Goal: Find specific page/section: Find specific page/section

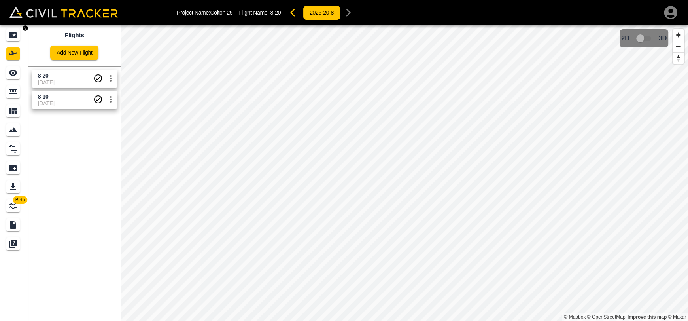
click at [8, 40] on div "Projects" at bounding box center [12, 34] width 13 height 13
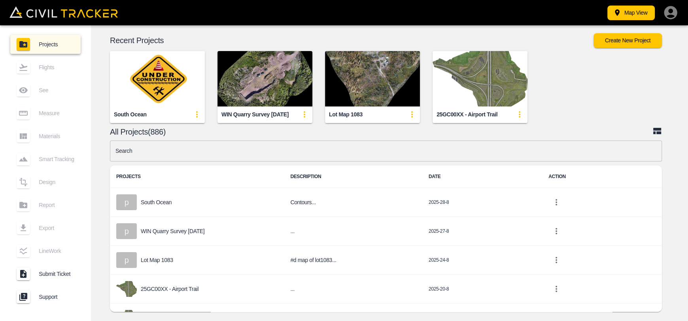
click at [226, 150] on input "text" at bounding box center [386, 150] width 552 height 21
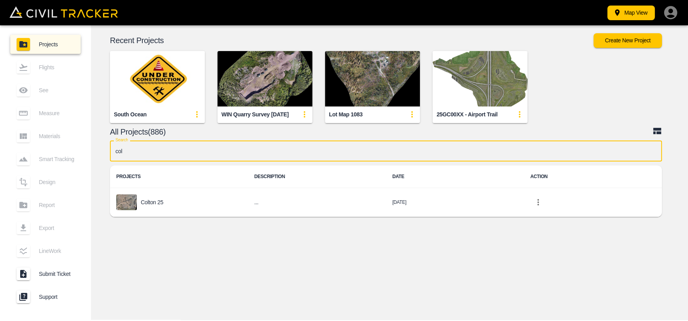
type input "colt"
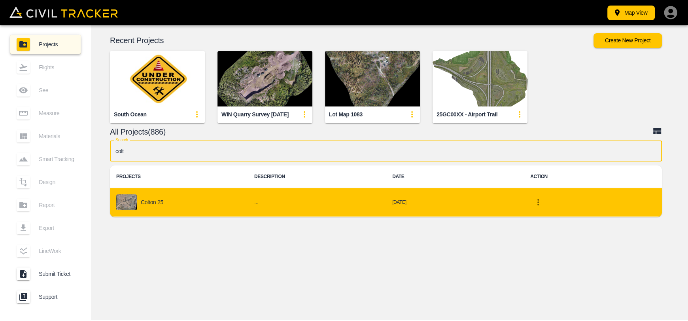
click at [216, 193] on td "Colton 25" at bounding box center [179, 202] width 138 height 29
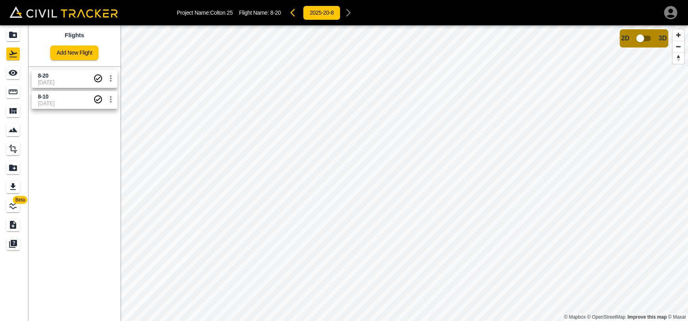
click at [78, 70] on link "8-20 8-20-2025" at bounding box center [75, 79] width 86 height 18
click at [652, 37] on input "checkbox" at bounding box center [640, 38] width 45 height 15
click at [655, 36] on input "checkbox" at bounding box center [663, 35] width 45 height 15
click at [22, 36] on body "Project Name: Colton 25 Flight Name: 8-20 2025-20-8 Beta Flights Add New Flight…" at bounding box center [344, 160] width 688 height 321
drag, startPoint x: 8, startPoint y: 89, endPoint x: 13, endPoint y: 91, distance: 5.9
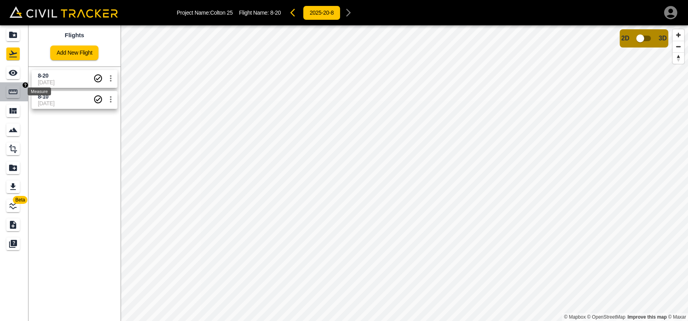
click at [8, 89] on div "Measure" at bounding box center [12, 91] width 13 height 13
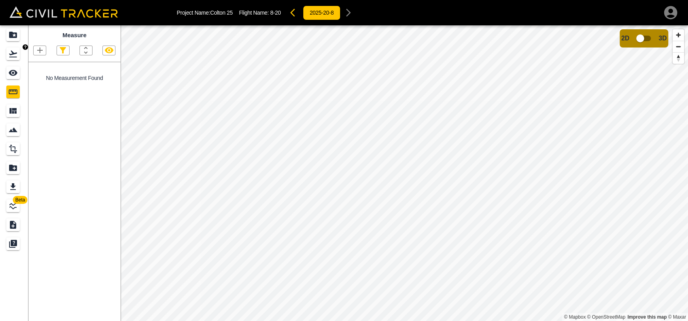
click at [8, 53] on div "Flights" at bounding box center [12, 53] width 13 height 13
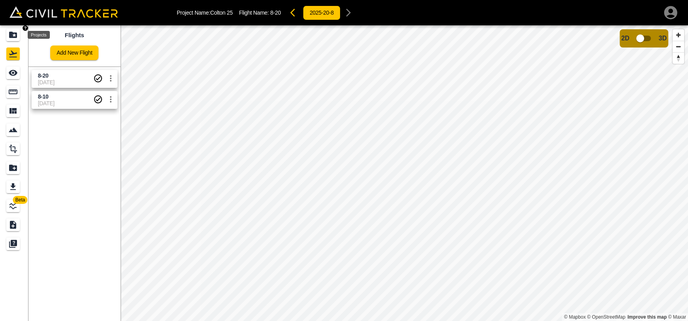
click at [11, 36] on icon "Projects" at bounding box center [13, 35] width 8 height 6
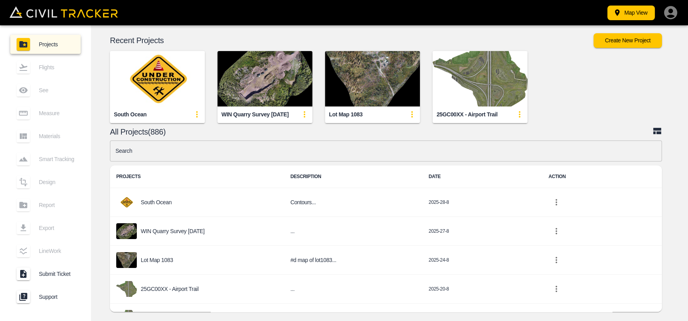
click at [11, 34] on ul "Projects Flights See Measure Materials Smart Tracking Design Report Export Line…" at bounding box center [45, 173] width 70 height 282
drag, startPoint x: 303, startPoint y: 140, endPoint x: 300, endPoint y: 145, distance: 5.8
click at [302, 140] on input "text" at bounding box center [386, 150] width 552 height 21
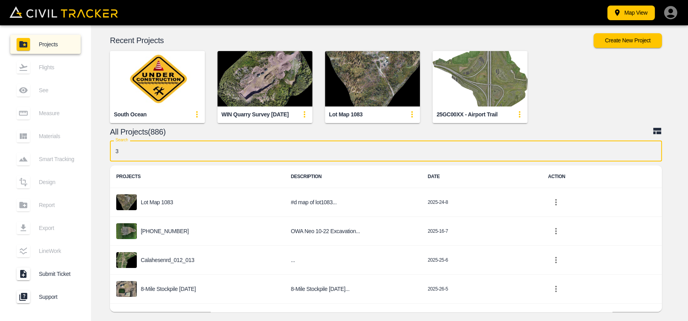
type input "37"
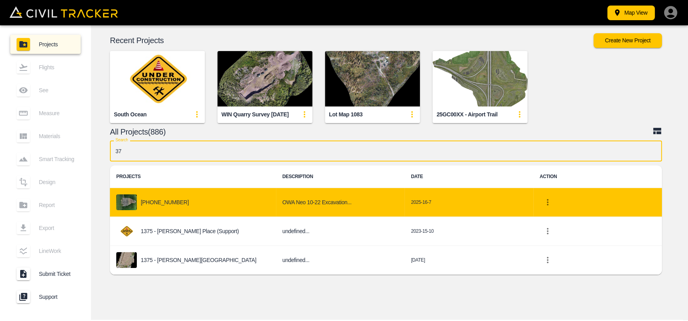
click at [223, 201] on div "[PHONE_NUMBER]" at bounding box center [192, 202] width 153 height 16
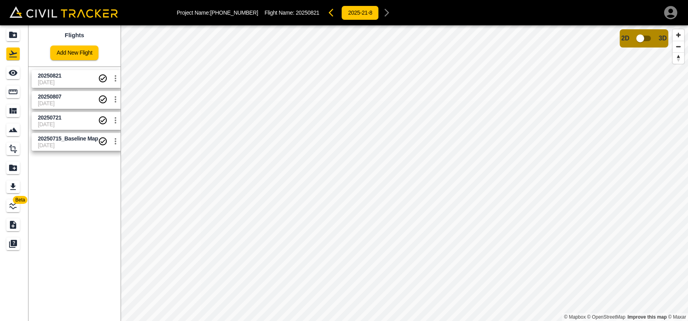
click at [15, 88] on icon "Measure" at bounding box center [12, 91] width 9 height 9
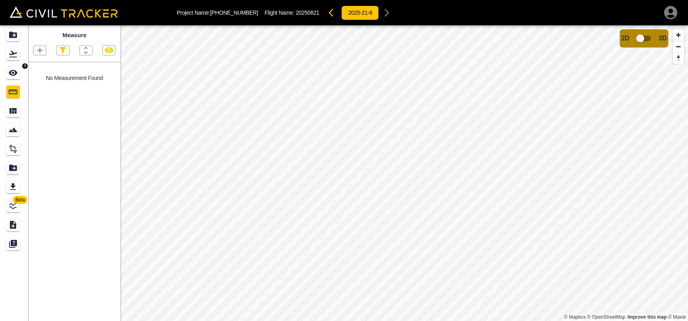
click at [11, 75] on icon "See" at bounding box center [12, 72] width 9 height 9
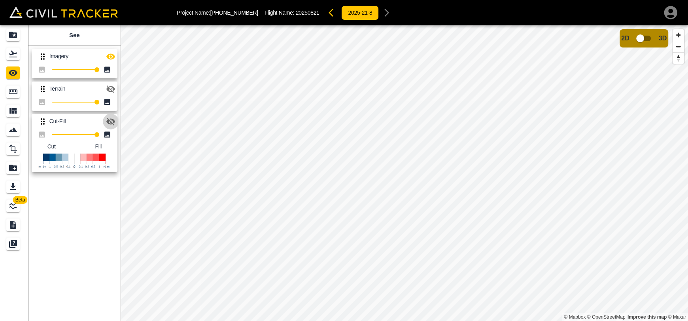
click at [115, 123] on icon "button" at bounding box center [110, 121] width 9 height 9
click at [110, 57] on icon "button" at bounding box center [110, 56] width 9 height 6
click at [647, 40] on input "checkbox" at bounding box center [640, 38] width 45 height 15
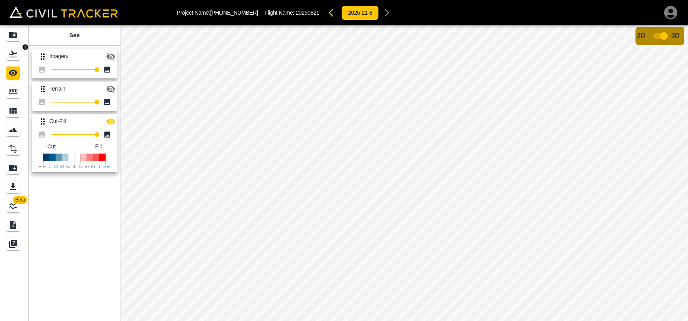
click at [15, 55] on icon "Flights" at bounding box center [12, 53] width 9 height 9
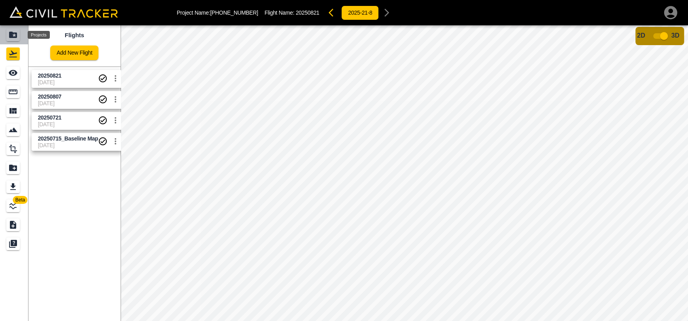
click at [15, 30] on icon "Projects" at bounding box center [12, 34] width 9 height 9
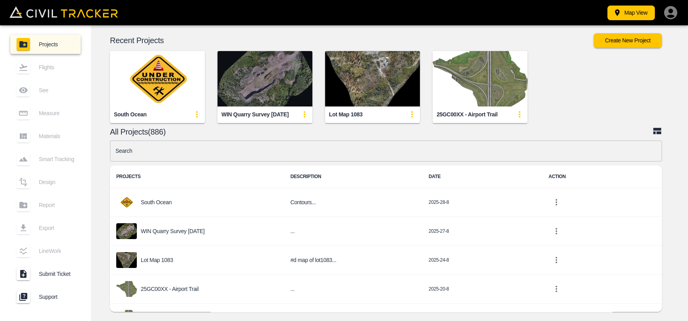
click at [241, 66] on img "button" at bounding box center [265, 78] width 95 height 55
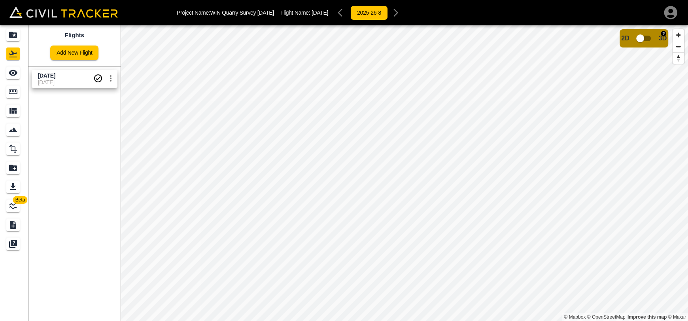
click at [641, 43] on input "checkbox" at bounding box center [640, 38] width 45 height 15
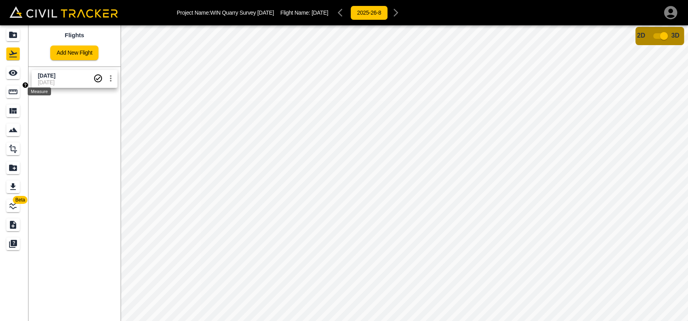
click at [13, 97] on div "Measure" at bounding box center [12, 91] width 13 height 13
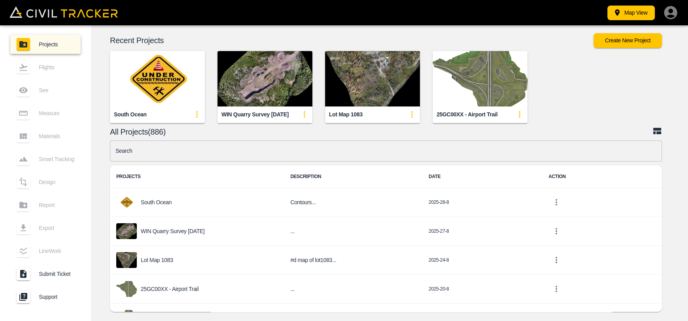
click at [285, 64] on img "button" at bounding box center [265, 78] width 95 height 55
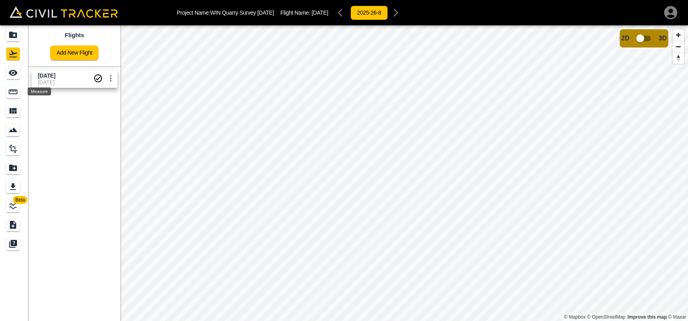
click at [16, 95] on icon "Measure" at bounding box center [12, 91] width 9 height 9
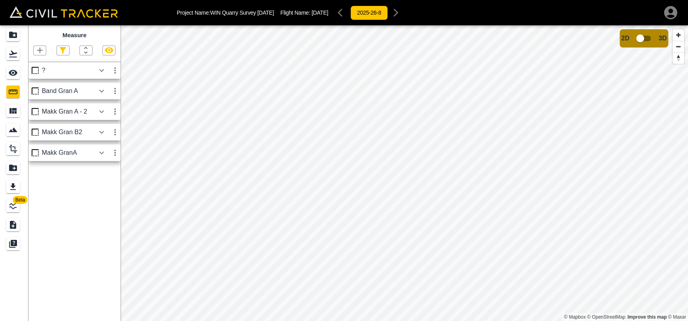
click at [11, 55] on icon "Flights" at bounding box center [13, 54] width 8 height 7
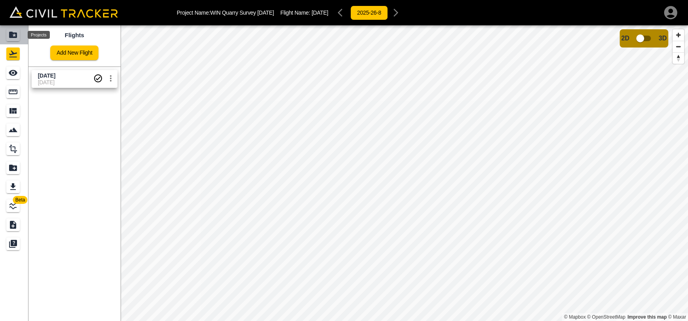
click at [17, 32] on icon "Projects" at bounding box center [12, 34] width 9 height 9
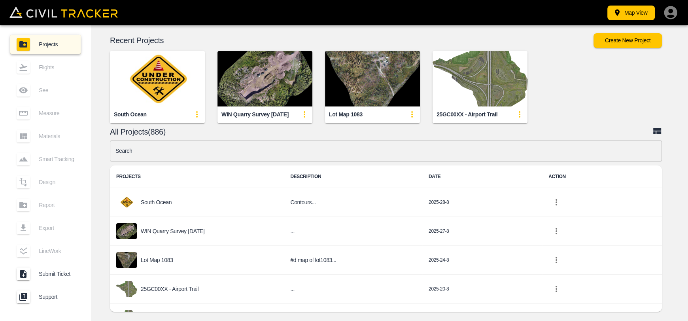
click at [226, 146] on input "text" at bounding box center [386, 150] width 552 height 21
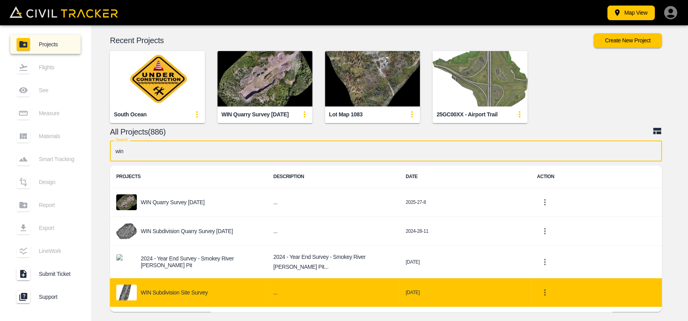
type input "win"
click at [237, 290] on div "WIN Subdivision Site Survey" at bounding box center [188, 292] width 144 height 16
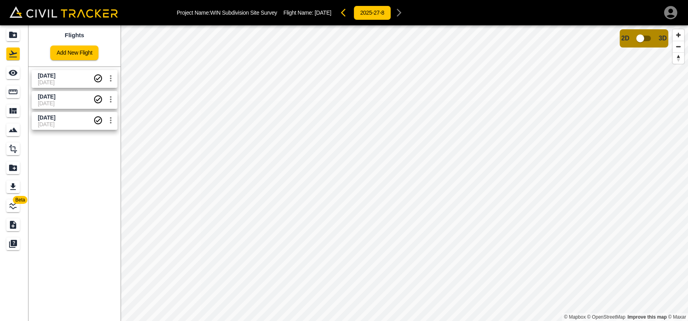
click at [81, 100] on span "[DATE]" at bounding box center [65, 103] width 55 height 6
click at [74, 121] on span "[DATE]" at bounding box center [65, 124] width 55 height 6
click at [74, 100] on span "[DATE]" at bounding box center [65, 103] width 55 height 6
click at [55, 76] on span "[DATE]" at bounding box center [46, 75] width 17 height 6
drag, startPoint x: 53, startPoint y: 81, endPoint x: 40, endPoint y: 79, distance: 13.7
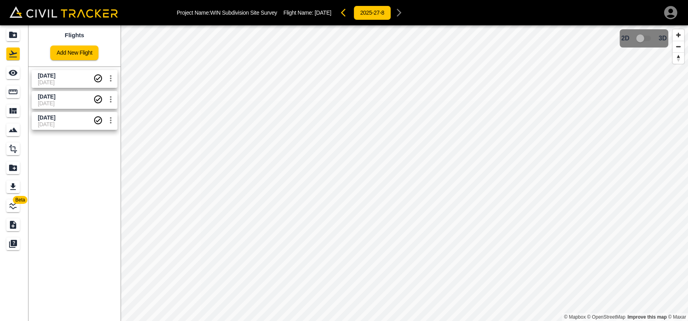
click at [53, 81] on span "[DATE]" at bounding box center [65, 82] width 55 height 6
click at [13, 77] on icon "See" at bounding box center [12, 72] width 9 height 9
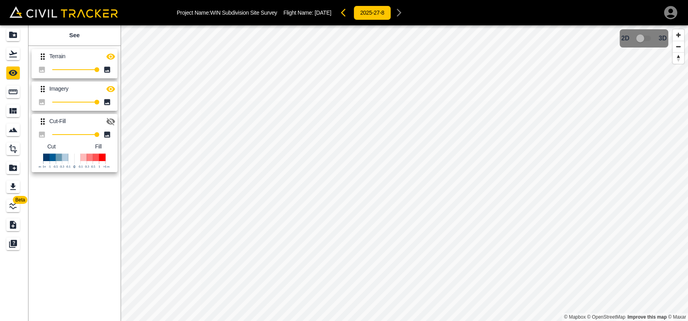
click at [110, 57] on icon "button" at bounding box center [110, 56] width 9 height 9
click at [110, 57] on icon "button" at bounding box center [110, 57] width 9 height 8
click at [15, 57] on icon "Flights" at bounding box center [12, 53] width 9 height 9
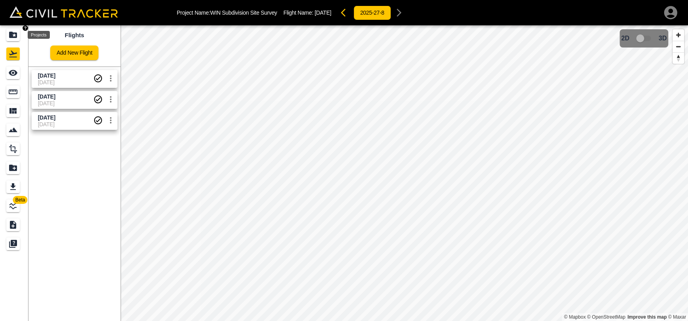
click at [9, 32] on icon "Projects" at bounding box center [13, 35] width 8 height 6
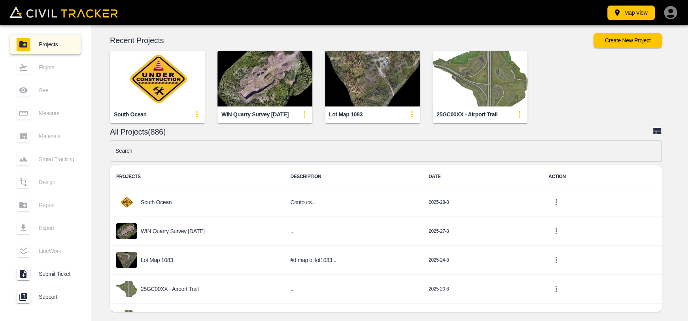
click at [255, 154] on input "text" at bounding box center [386, 150] width 552 height 21
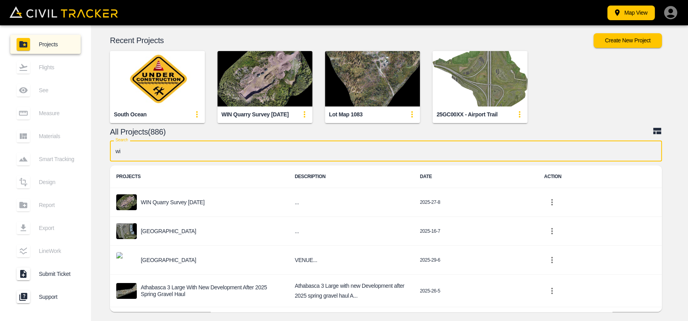
type input "win"
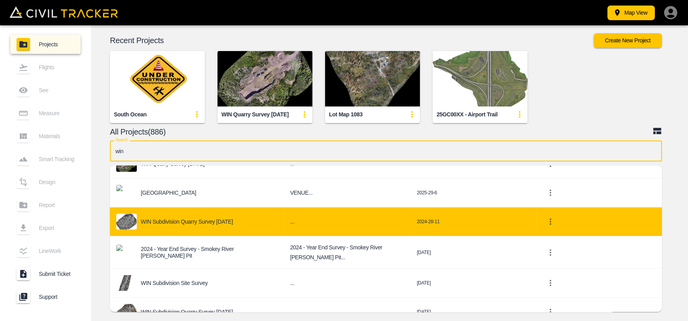
scroll to position [39, 0]
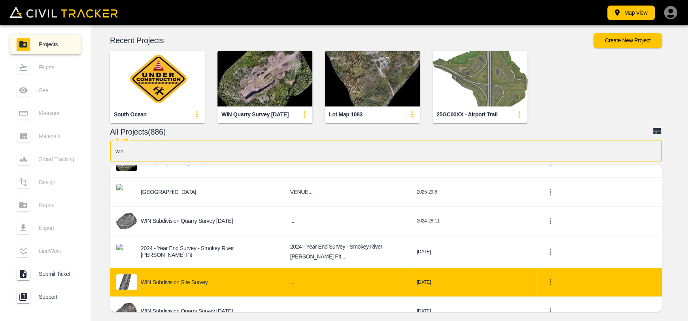
click at [205, 283] on p "WIN Subdivision Site Survey" at bounding box center [174, 282] width 67 height 6
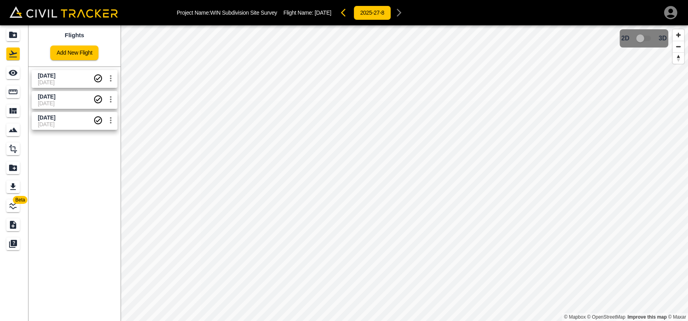
click at [68, 80] on span "[DATE]" at bounding box center [65, 82] width 55 height 6
click at [8, 70] on icon "See" at bounding box center [12, 72] width 9 height 9
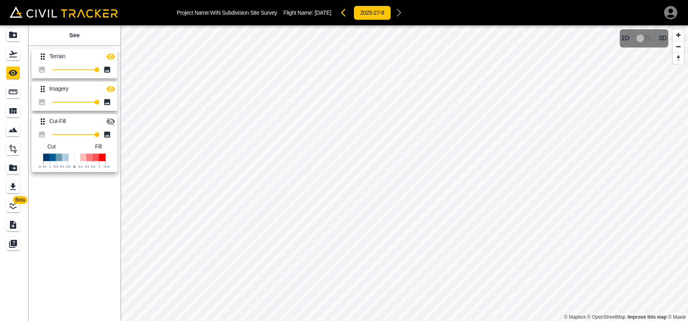
click at [114, 52] on icon "button" at bounding box center [110, 56] width 9 height 9
click at [114, 86] on icon "button" at bounding box center [110, 88] width 9 height 9
click at [111, 122] on icon "button" at bounding box center [110, 122] width 9 height 8
click at [20, 57] on div "Flights" at bounding box center [14, 53] width 16 height 13
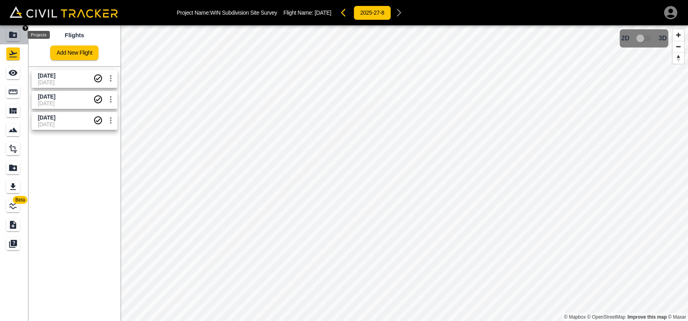
click at [19, 35] on div "Projects" at bounding box center [12, 34] width 13 height 13
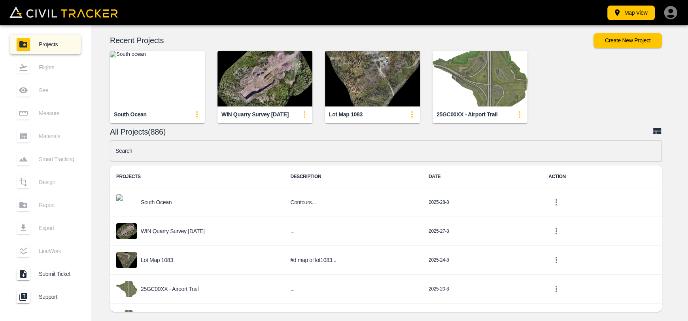
click at [296, 147] on input "text" at bounding box center [386, 150] width 552 height 21
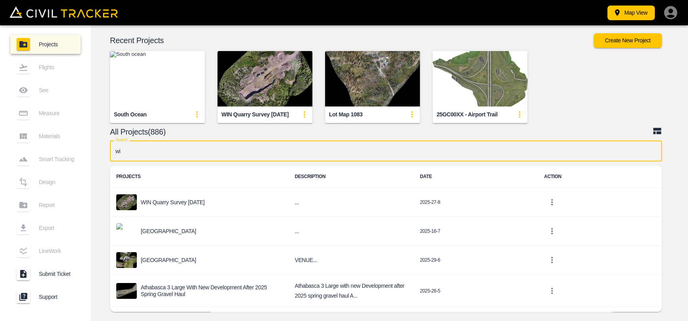
type input "win"
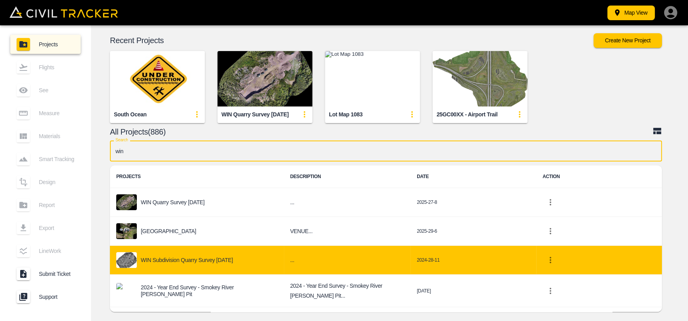
scroll to position [79, 0]
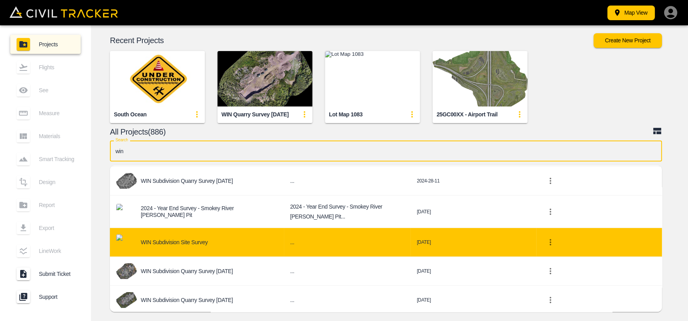
click at [195, 241] on p "WIN Subdivision Site Survey" at bounding box center [174, 242] width 67 height 6
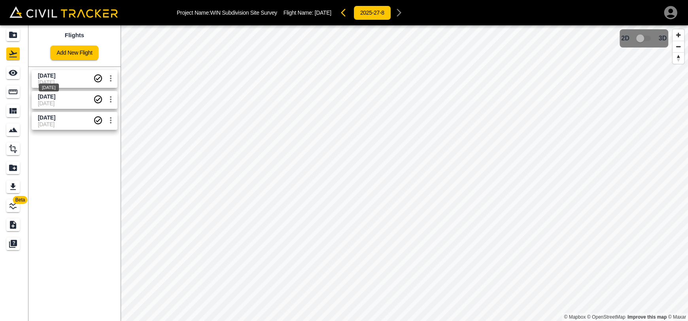
click at [58, 81] on div "[DATE]" at bounding box center [49, 85] width 22 height 14
click at [9, 74] on icon "See" at bounding box center [13, 73] width 9 height 6
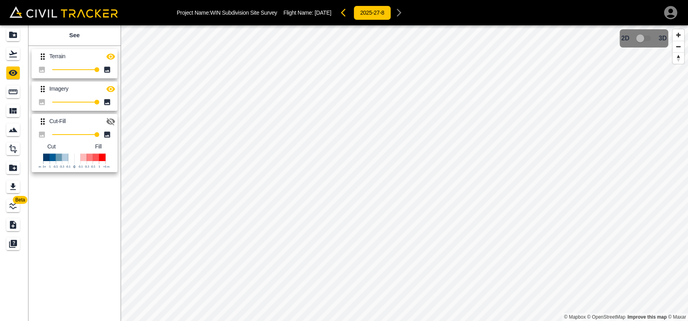
click at [112, 50] on button "button" at bounding box center [111, 57] width 16 height 16
click at [109, 90] on icon "button" at bounding box center [110, 89] width 9 height 6
click at [275, 320] on html "Project Name: WIN Subdivision Site Survey Flight Name: [DATE] 2025-27-8 Beta Se…" at bounding box center [344, 160] width 688 height 321
click at [7, 61] on link at bounding box center [14, 53] width 28 height 19
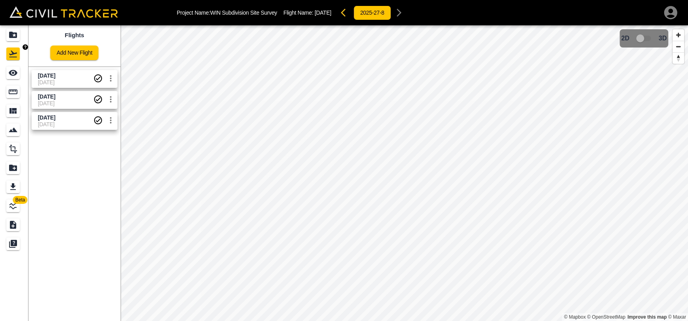
click at [9, 30] on icon "Projects" at bounding box center [12, 34] width 9 height 9
